Goal: Use online tool/utility: Utilize a website feature to perform a specific function

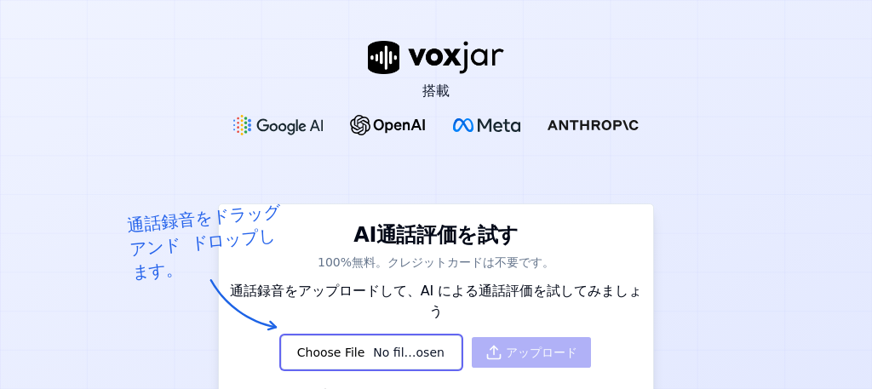
scroll to position [85, 0]
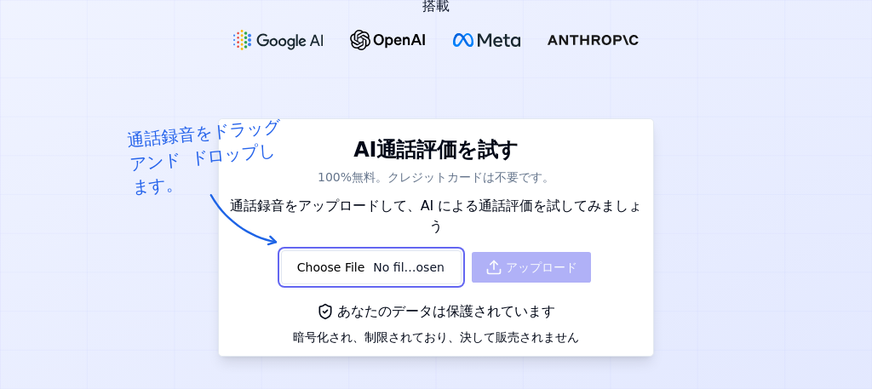
click at [360, 250] on input "file" at bounding box center [371, 267] width 181 height 34
type input "C:\fakepath\①高橋_20250605_09030492880.mp3"
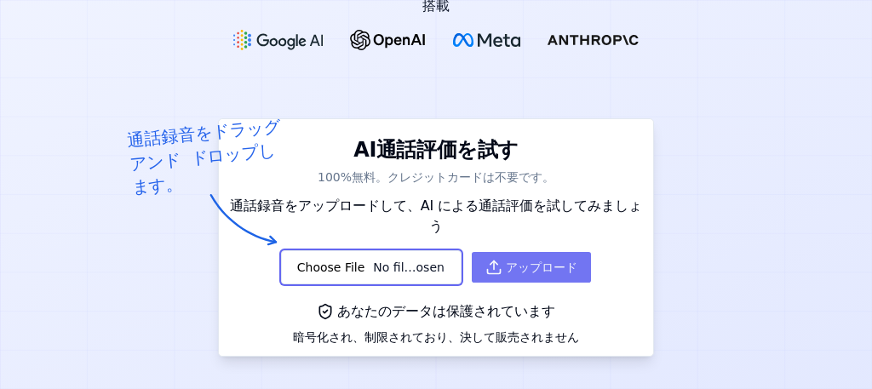
click at [529, 260] on font "アップロード" at bounding box center [542, 267] width 72 height 14
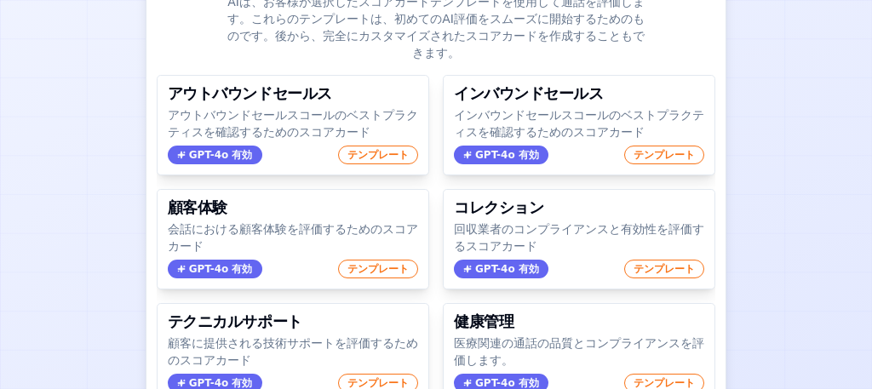
scroll to position [255, 0]
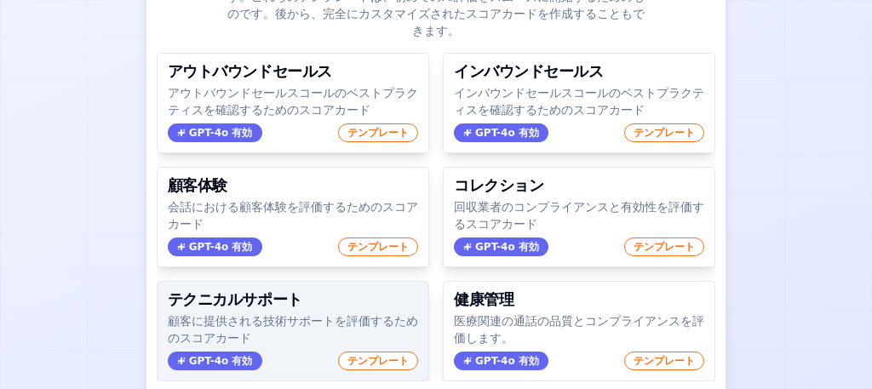
click at [202, 290] on font "テクニカルサポート" at bounding box center [235, 299] width 134 height 18
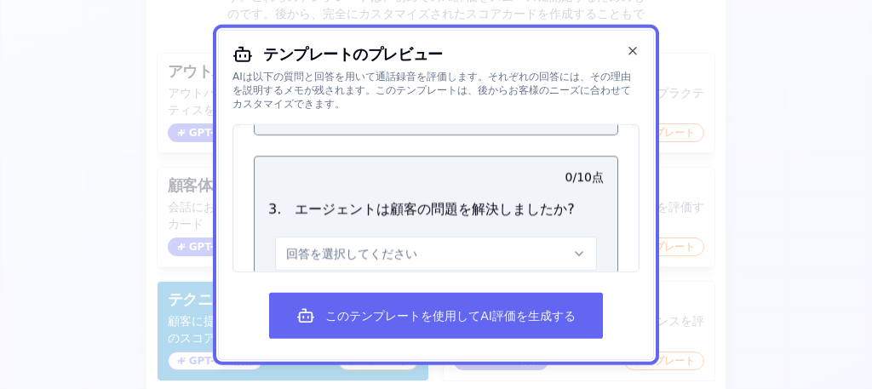
scroll to position [1144, 0]
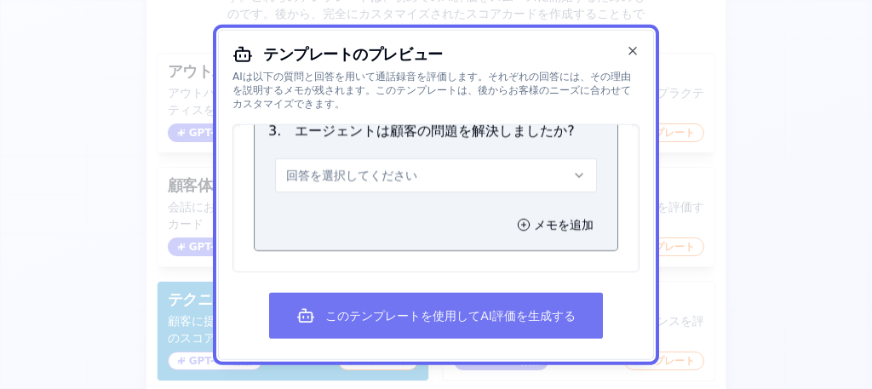
click at [434, 319] on font "このテンプレートを使用してAI評価を生成する" at bounding box center [450, 316] width 250 height 14
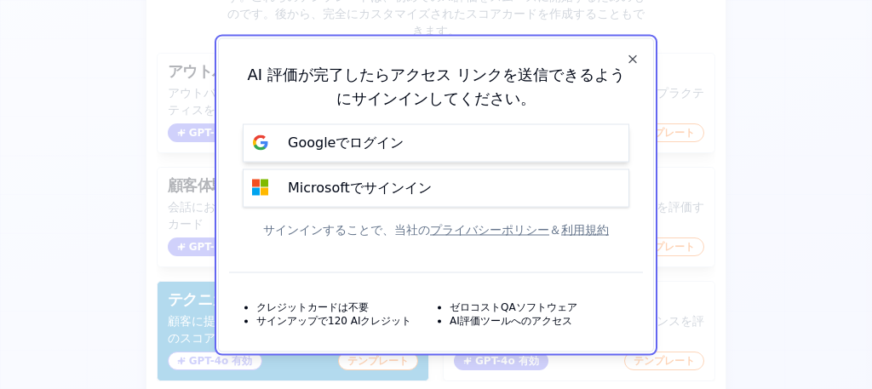
click at [373, 146] on font "ログイン" at bounding box center [376, 142] width 54 height 16
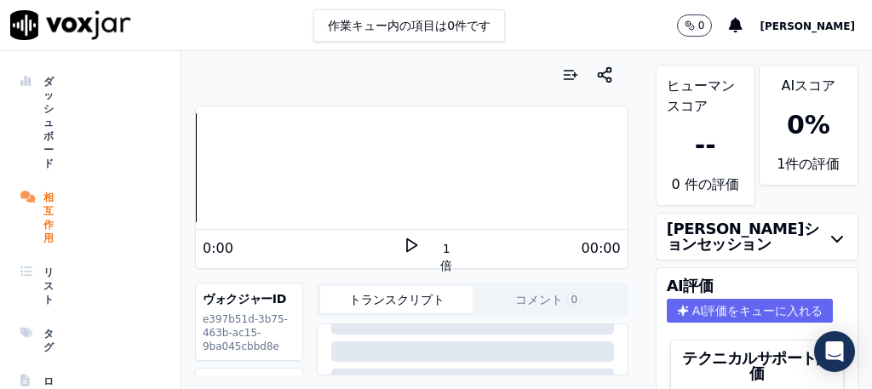
click at [407, 244] on polygon at bounding box center [412, 245] width 10 height 13
click at [407, 239] on rect at bounding box center [408, 244] width 3 height 11
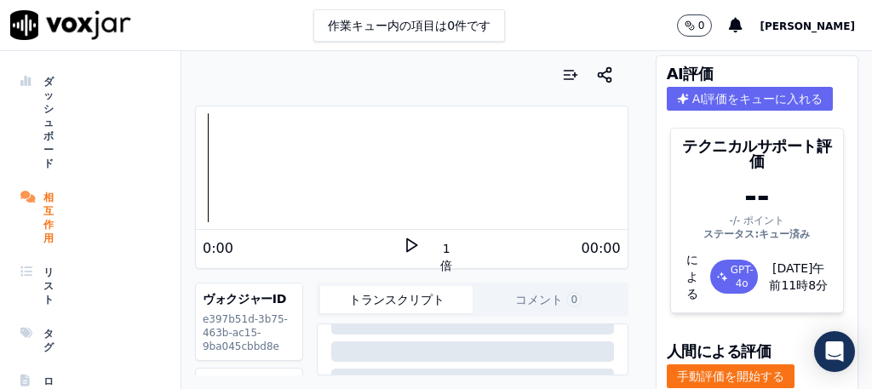
scroll to position [195, 0]
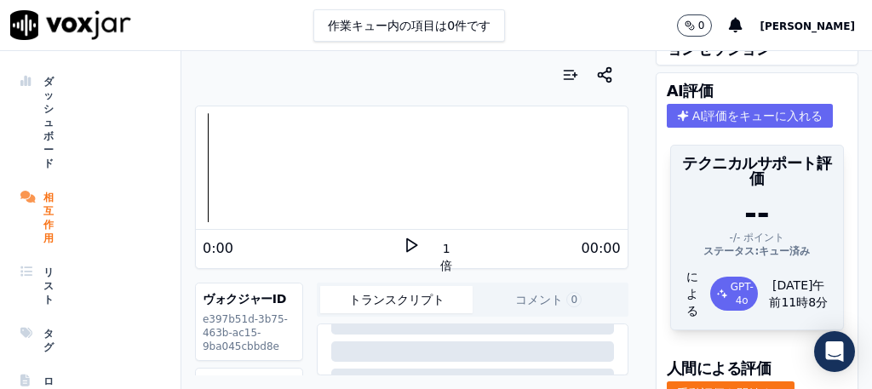
click at [755, 237] on div "-/- ポイント" at bounding box center [757, 238] width 152 height 14
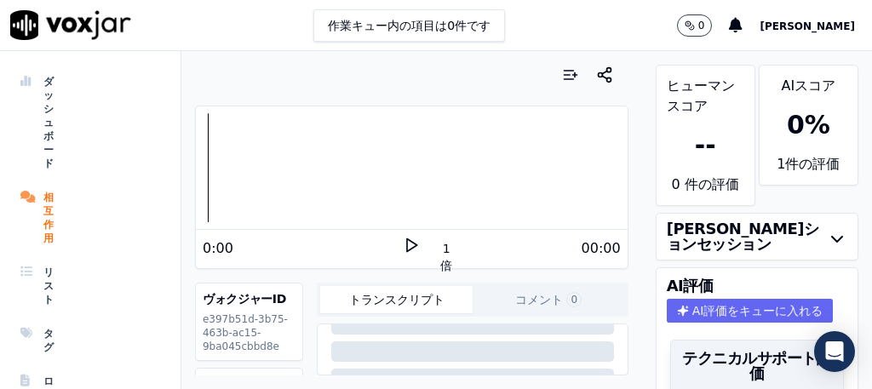
scroll to position [0, 0]
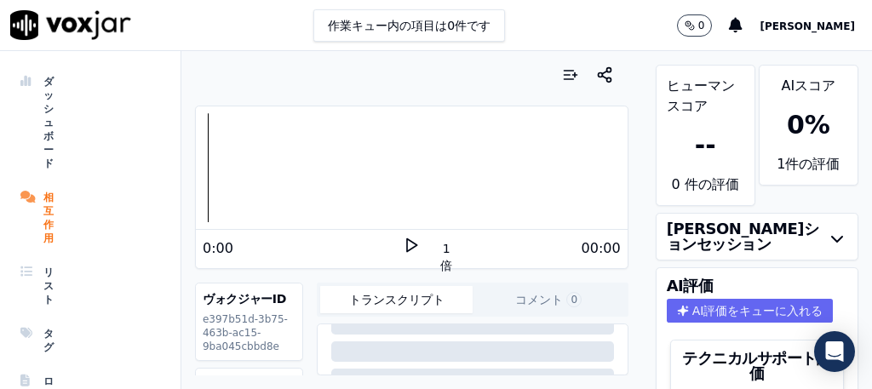
click at [776, 161] on font "1件の" at bounding box center [794, 164] width 36 height 16
click at [403, 241] on icon at bounding box center [411, 245] width 17 height 17
click at [416, 301] on font "トランスクリプト" at bounding box center [396, 300] width 95 height 14
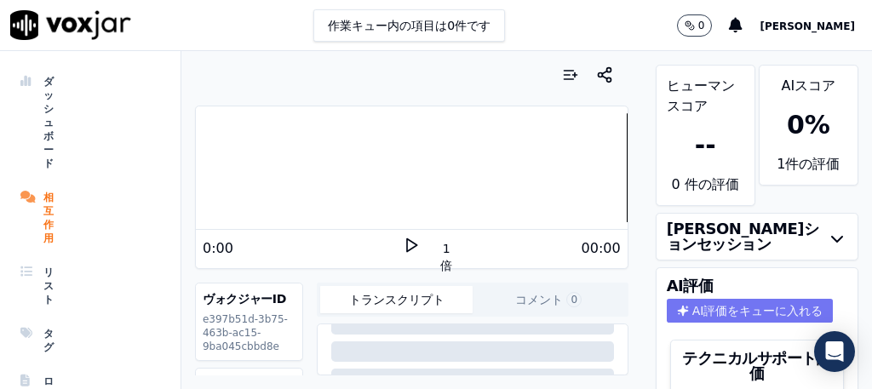
click at [692, 308] on font "AI評価をキューに入れる" at bounding box center [757, 311] width 131 height 14
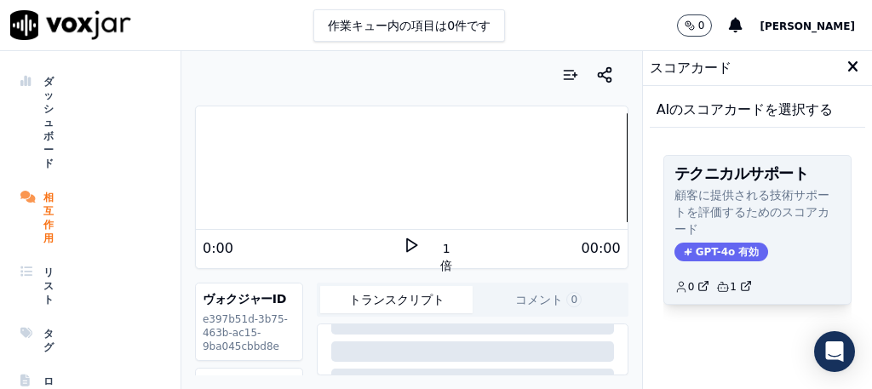
click at [708, 247] on font "GPT-4o 有効" at bounding box center [727, 252] width 64 height 12
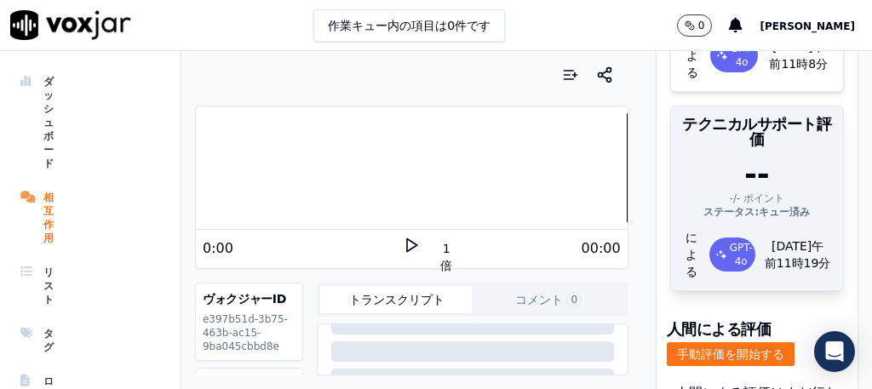
scroll to position [393, 0]
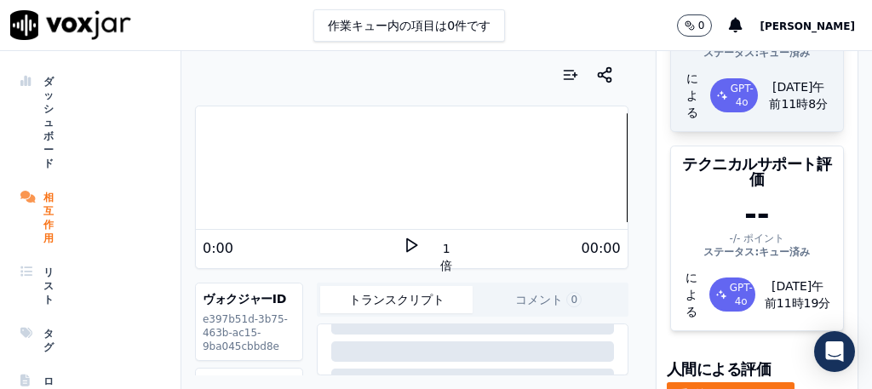
click at [770, 97] on font "[DATE]午前" at bounding box center [796, 95] width 55 height 31
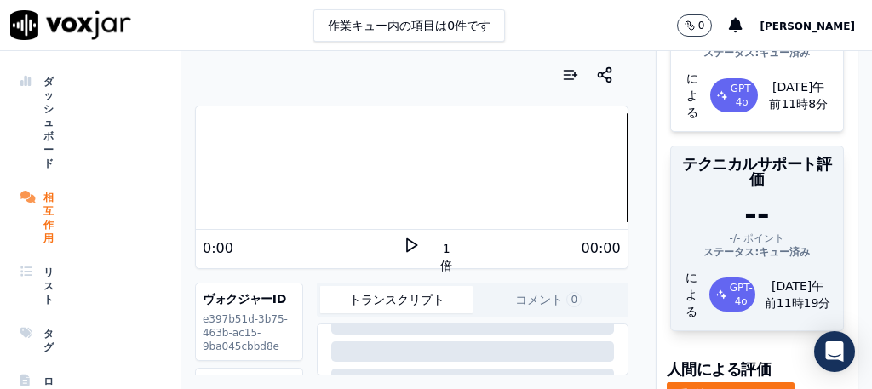
click at [729, 282] on font "GPT-4o" at bounding box center [740, 295] width 23 height 26
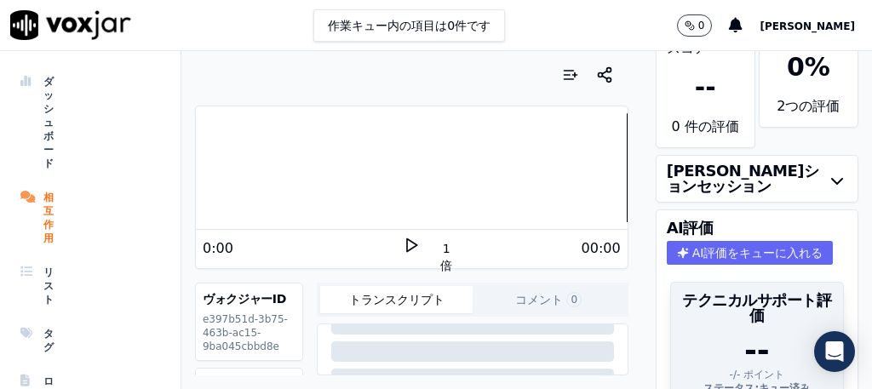
scroll to position [0, 0]
